Goal: Task Accomplishment & Management: Manage account settings

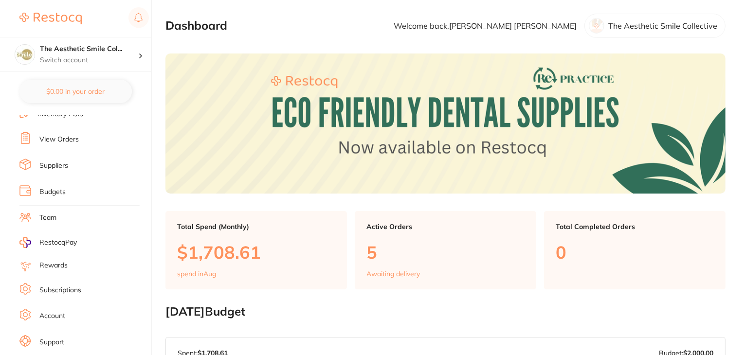
scroll to position [98, 0]
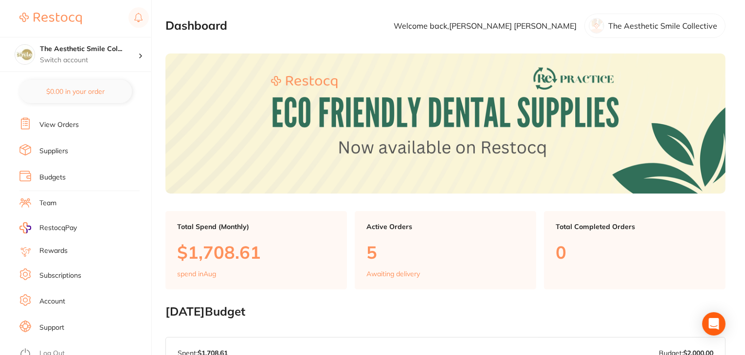
click at [56, 272] on link "Subscriptions" at bounding box center [60, 276] width 42 height 10
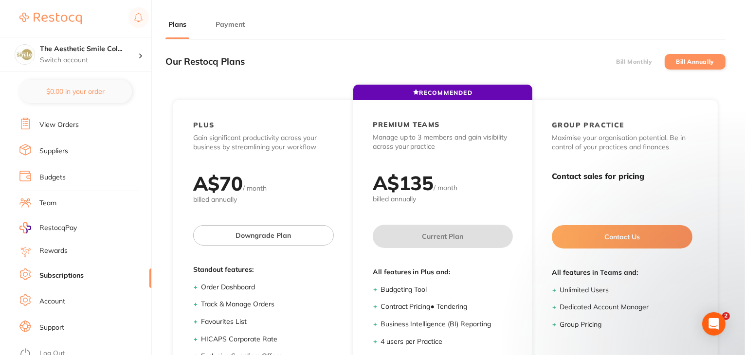
click at [221, 26] on button "Payment" at bounding box center [230, 24] width 35 height 9
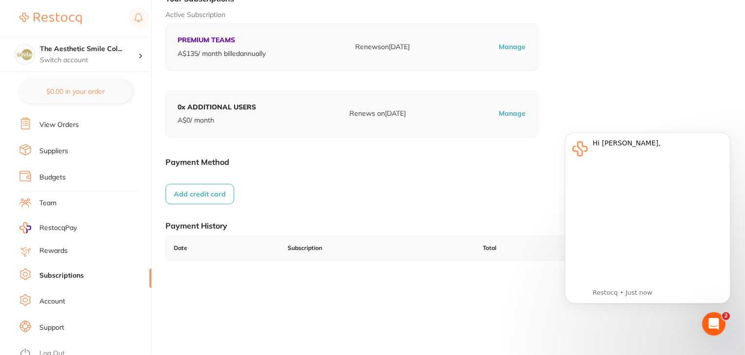
scroll to position [134, 0]
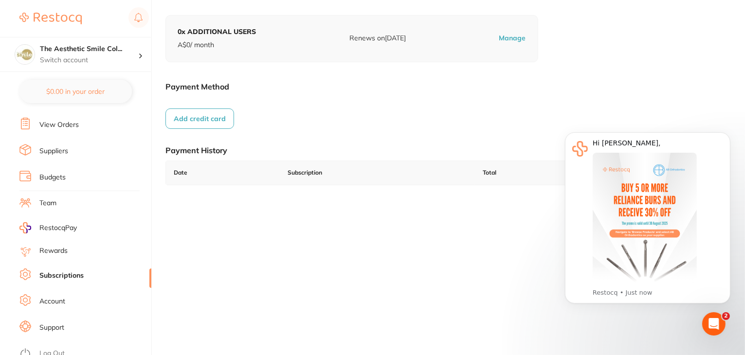
click at [55, 349] on link "Log Out" at bounding box center [51, 354] width 25 height 10
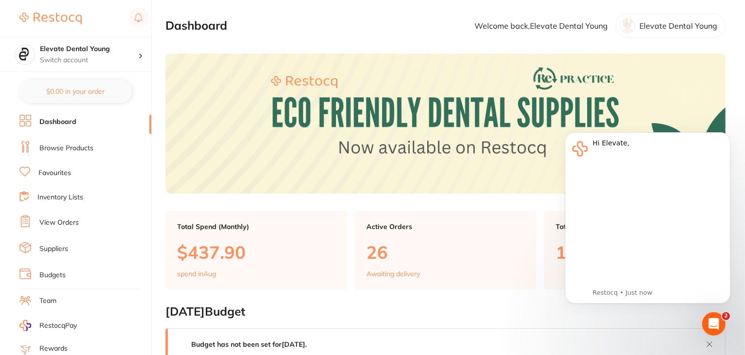
click at [52, 147] on link "Browse Products" at bounding box center [66, 149] width 54 height 10
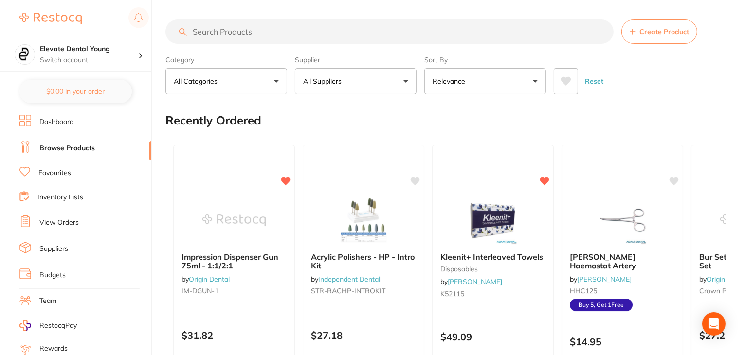
click at [307, 33] on input "search" at bounding box center [389, 31] width 448 height 24
click at [385, 71] on button "All Suppliers" at bounding box center [356, 81] width 122 height 26
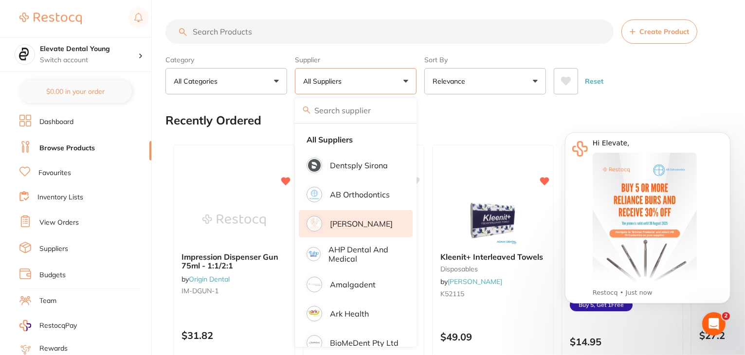
click at [382, 224] on li "Adam Dental" at bounding box center [356, 223] width 114 height 27
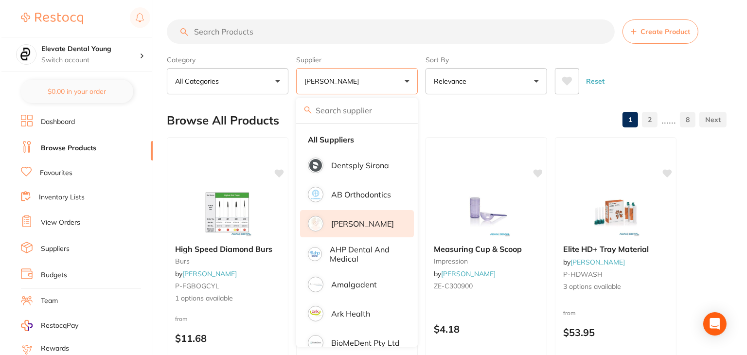
scroll to position [98, 0]
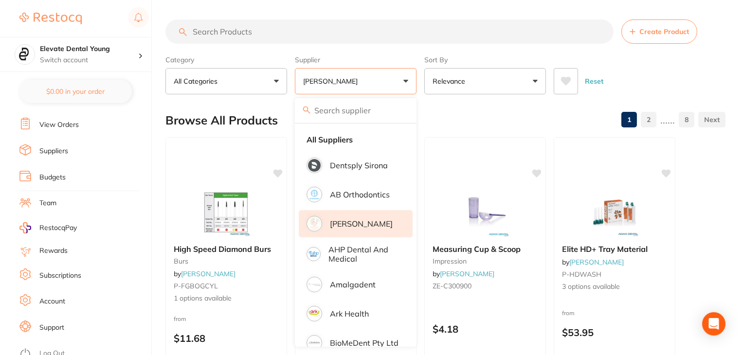
click at [60, 349] on link "Log Out" at bounding box center [51, 354] width 25 height 10
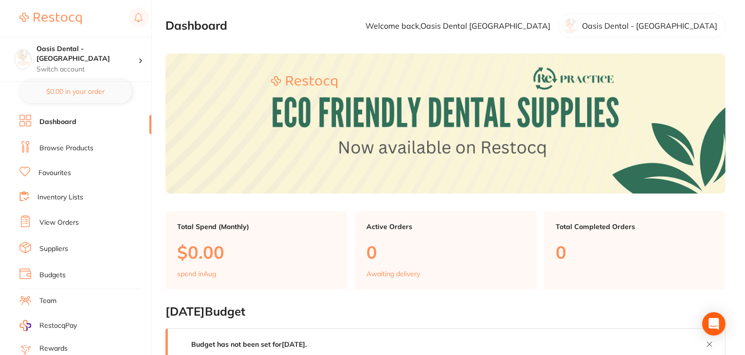
click at [65, 245] on link "Suppliers" at bounding box center [53, 249] width 29 height 10
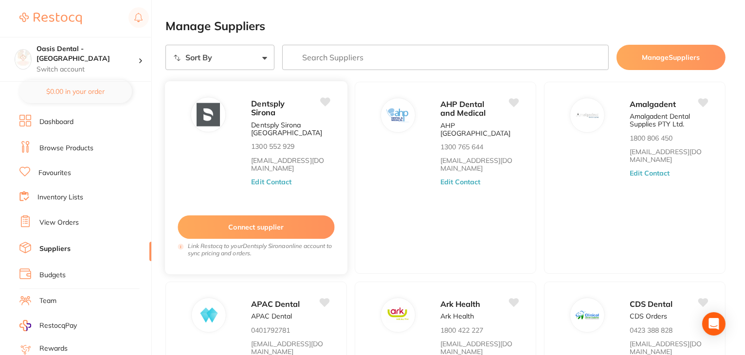
click at [273, 180] on button "Edit Contact" at bounding box center [271, 182] width 40 height 8
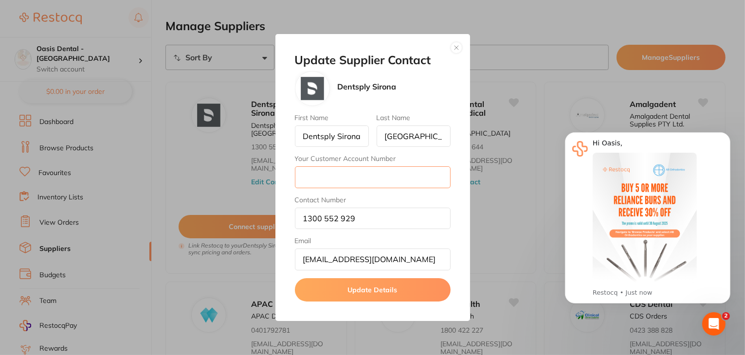
drag, startPoint x: 300, startPoint y: 174, endPoint x: 309, endPoint y: 174, distance: 9.3
click at [301, 174] on input "Your Customer Account Number" at bounding box center [373, 176] width 156 height 21
paste input "CA007130"
click at [304, 175] on input "CA007130" at bounding box center [373, 176] width 156 height 21
type input "CA007130"
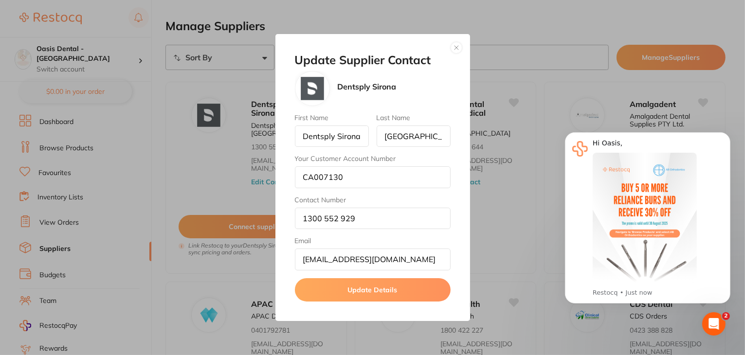
click at [354, 293] on button "Update Details" at bounding box center [373, 289] width 156 height 23
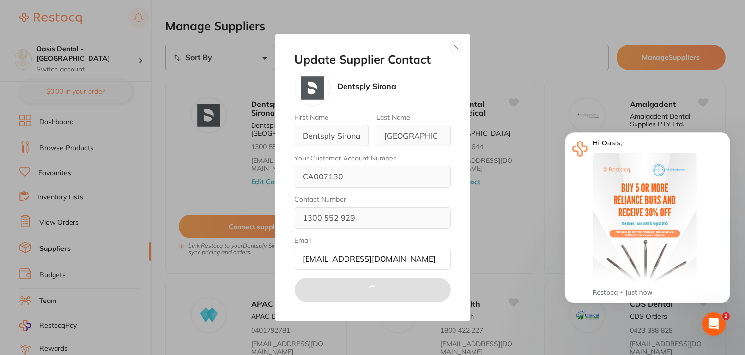
click at [452, 45] on button "button" at bounding box center [457, 47] width 12 height 12
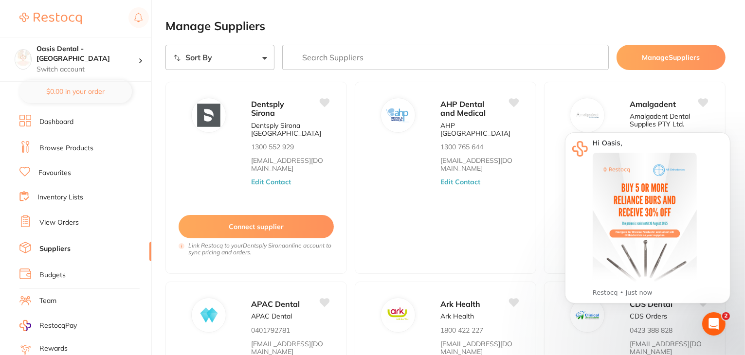
click at [346, 51] on input "search" at bounding box center [445, 57] width 327 height 25
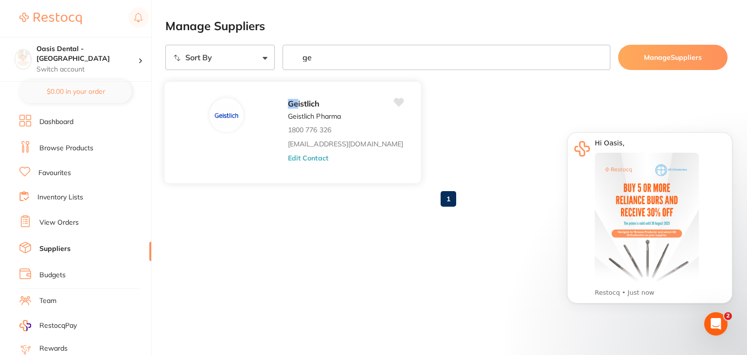
type input "ge"
click at [288, 158] on button "Edit Contact" at bounding box center [308, 158] width 40 height 8
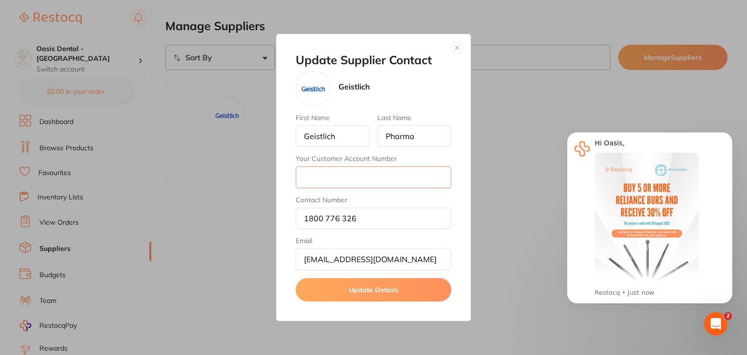
click at [310, 179] on input "Your Customer Account Number" at bounding box center [374, 176] width 156 height 21
paste input "QDFIR01"
click at [304, 177] on input "QDFIR01" at bounding box center [374, 176] width 156 height 21
type input "QDFIR01"
click at [360, 291] on button "Update Details" at bounding box center [374, 289] width 156 height 23
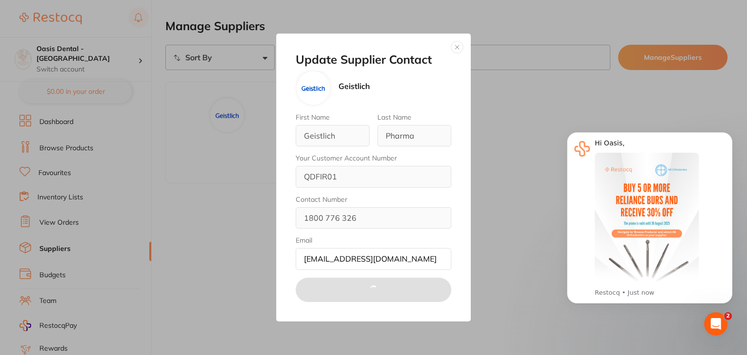
click at [455, 49] on button "button" at bounding box center [458, 47] width 12 height 12
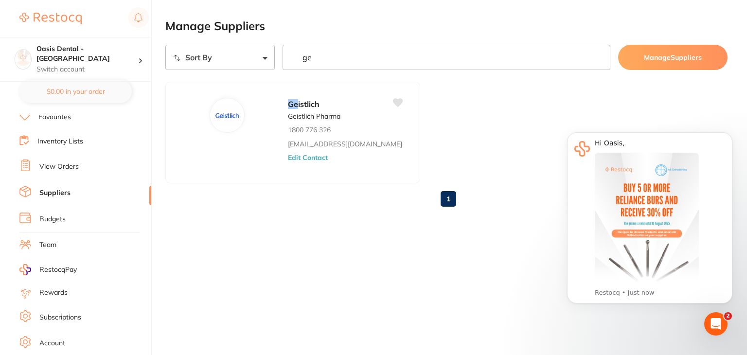
scroll to position [98, 0]
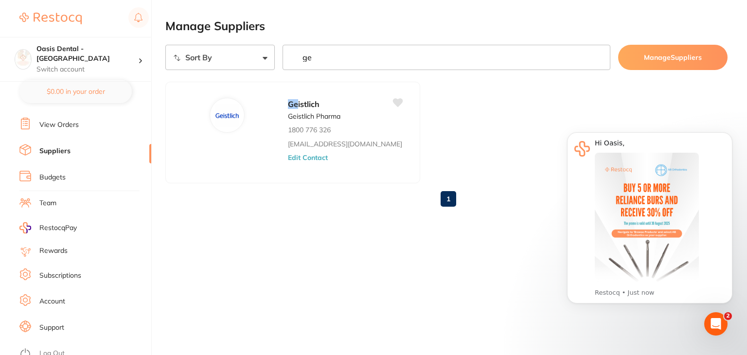
click at [55, 349] on link "Log Out" at bounding box center [51, 354] width 25 height 10
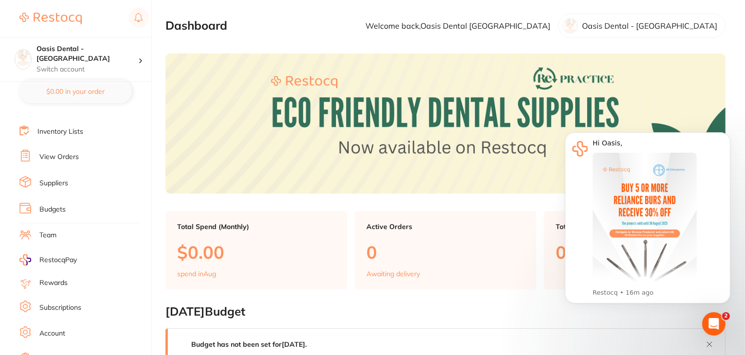
scroll to position [98, 0]
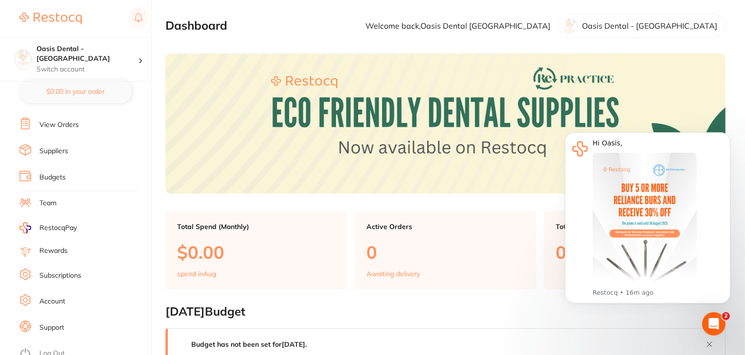
click at [56, 149] on link "Suppliers" at bounding box center [53, 151] width 29 height 10
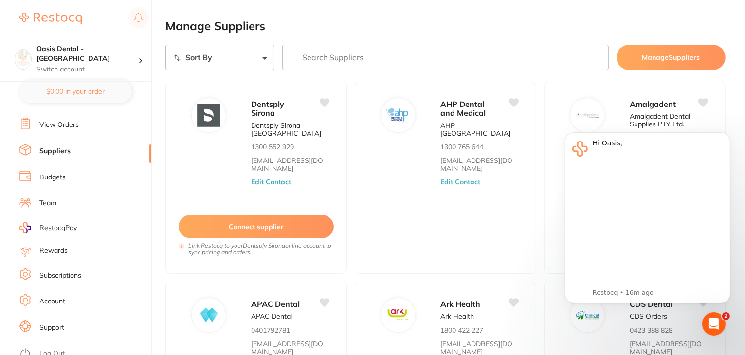
click at [47, 349] on link "Log Out" at bounding box center [51, 354] width 25 height 10
